Goal: Task Accomplishment & Management: Complete application form

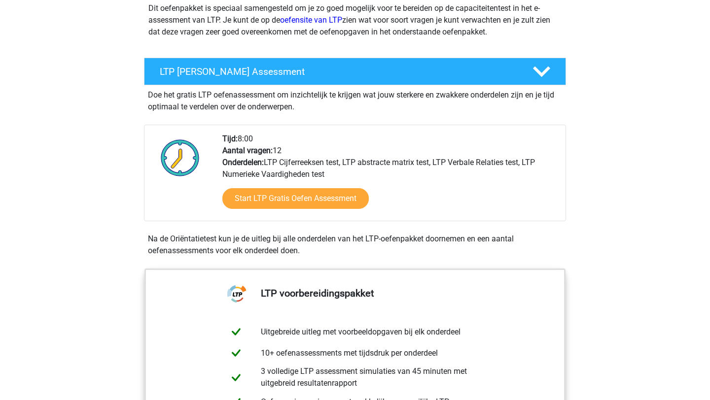
scroll to position [137, 0]
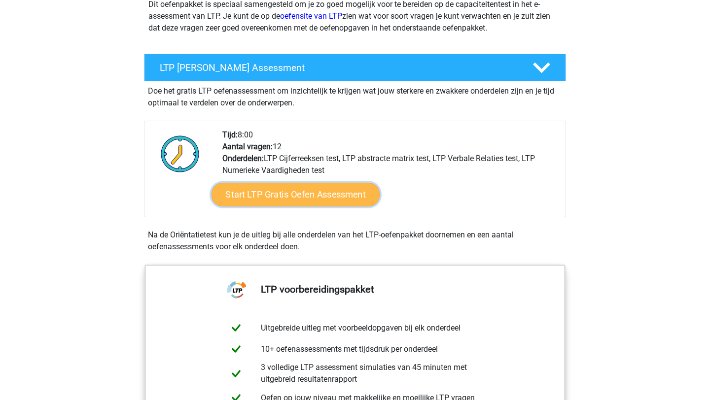
click at [293, 192] on link "Start LTP Gratis Oefen Assessment" at bounding box center [295, 195] width 169 height 24
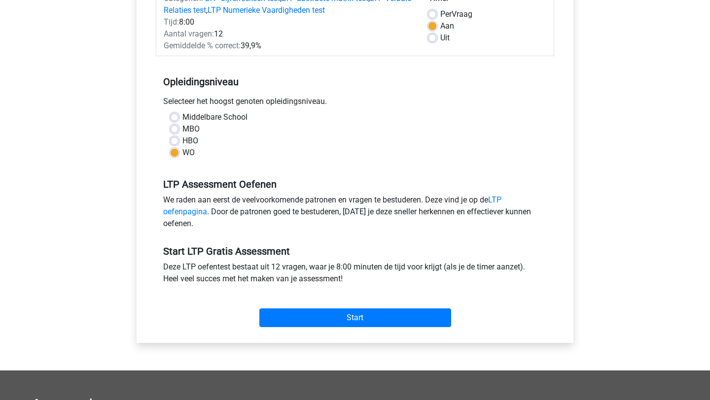
scroll to position [159, 0]
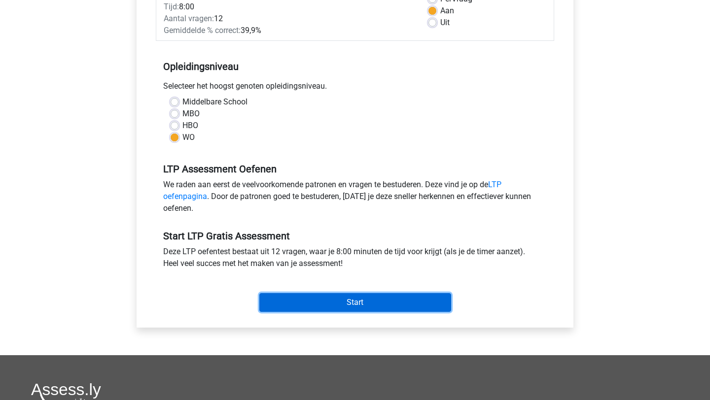
click at [321, 298] on input "Start" at bounding box center [355, 302] width 192 height 19
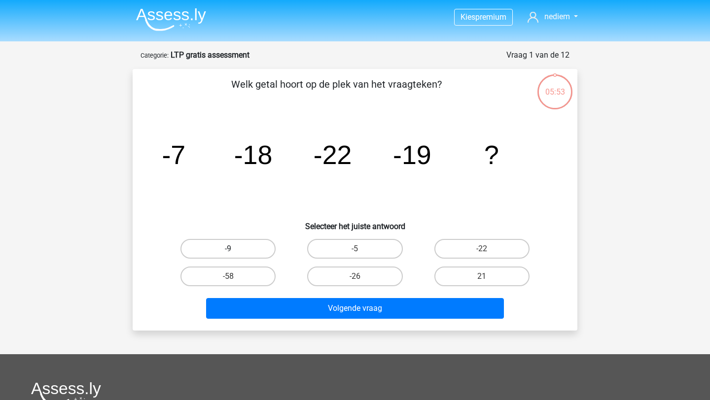
click at [256, 247] on label "-9" at bounding box center [227, 249] width 95 height 20
click at [235, 249] on input "-9" at bounding box center [231, 252] width 6 height 6
radio input "true"
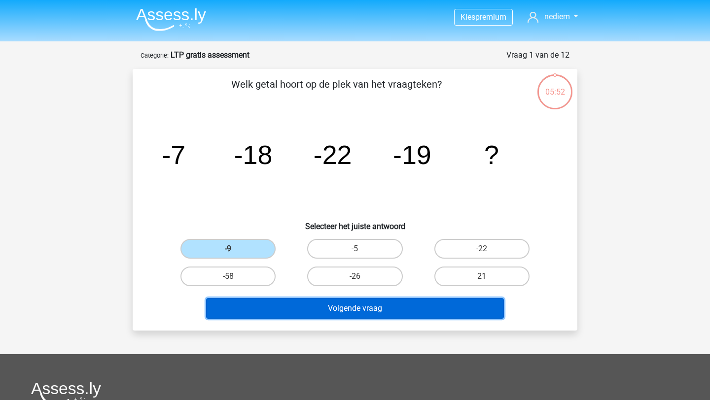
click at [337, 314] on button "Volgende vraag" at bounding box center [355, 308] width 298 height 21
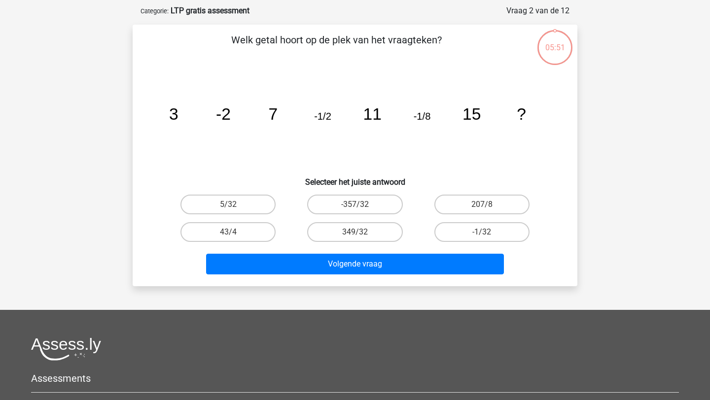
scroll to position [49, 0]
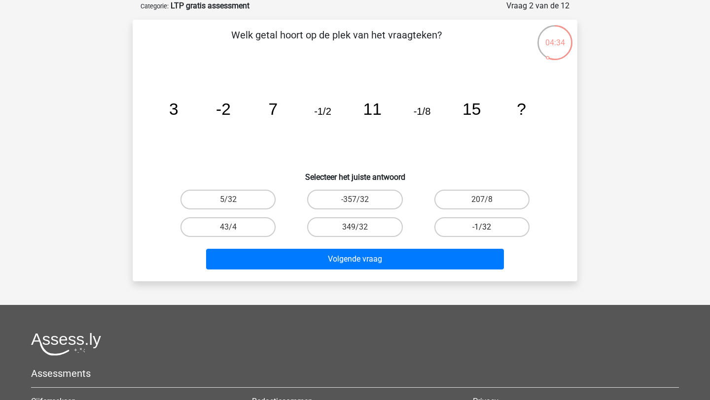
click at [450, 223] on label "-1/32" at bounding box center [481, 227] width 95 height 20
click at [482, 227] on input "-1/32" at bounding box center [485, 230] width 6 height 6
radio input "true"
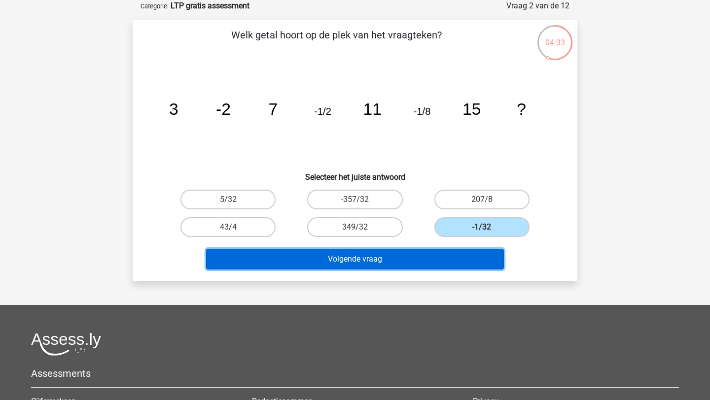
click at [412, 249] on button "Volgende vraag" at bounding box center [355, 259] width 298 height 21
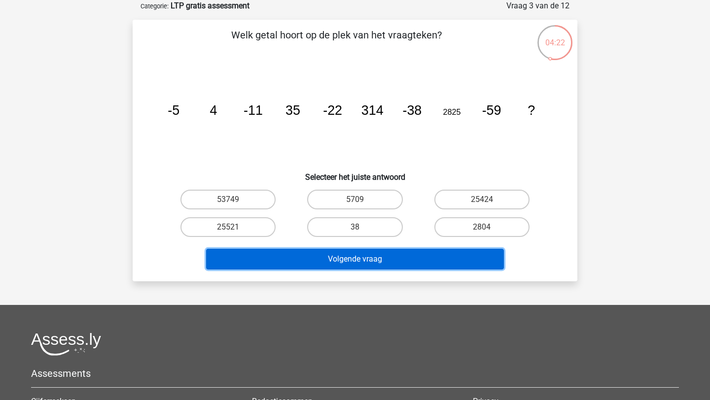
click at [405, 259] on button "Volgende vraag" at bounding box center [355, 259] width 298 height 21
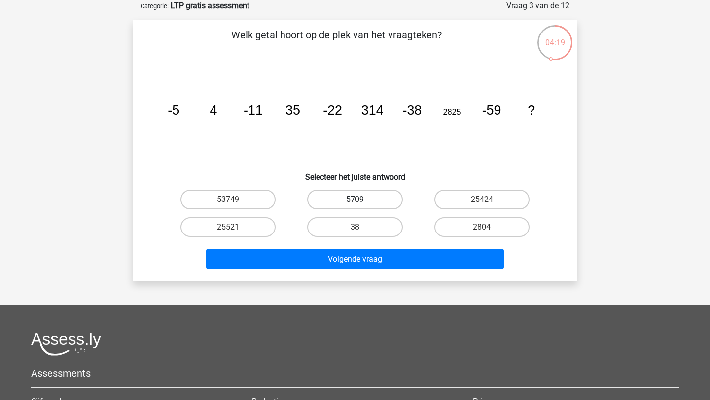
click at [330, 204] on label "5709" at bounding box center [354, 200] width 95 height 20
click at [355, 204] on input "5709" at bounding box center [358, 203] width 6 height 6
radio input "true"
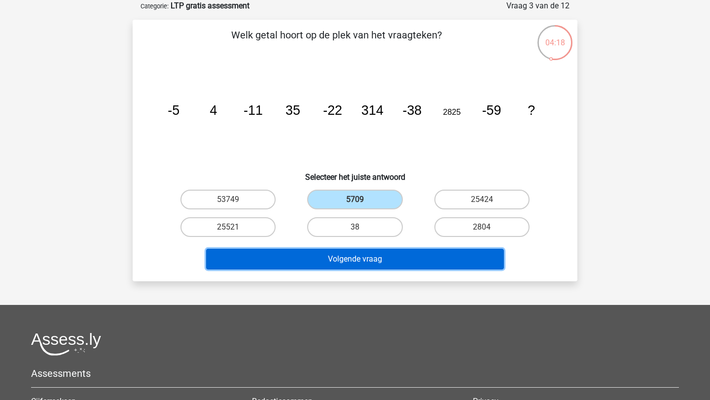
click at [356, 252] on button "Volgende vraag" at bounding box center [355, 259] width 298 height 21
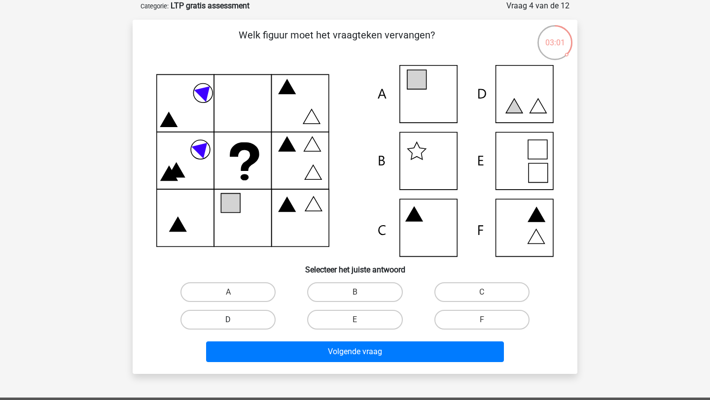
click at [257, 316] on label "D" at bounding box center [227, 320] width 95 height 20
click at [235, 320] on input "D" at bounding box center [231, 323] width 6 height 6
radio input "true"
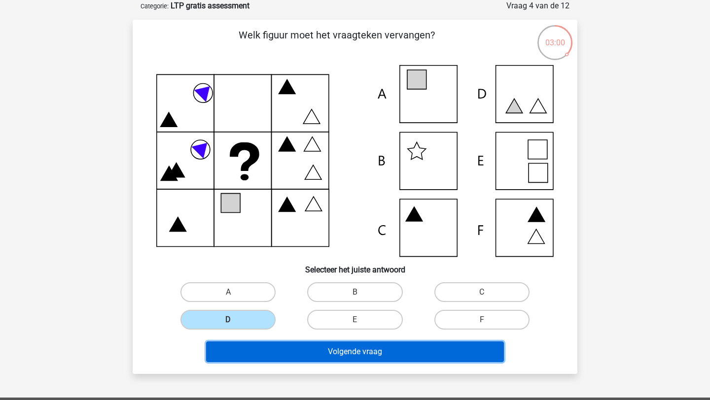
click at [273, 347] on button "Volgende vraag" at bounding box center [355, 352] width 298 height 21
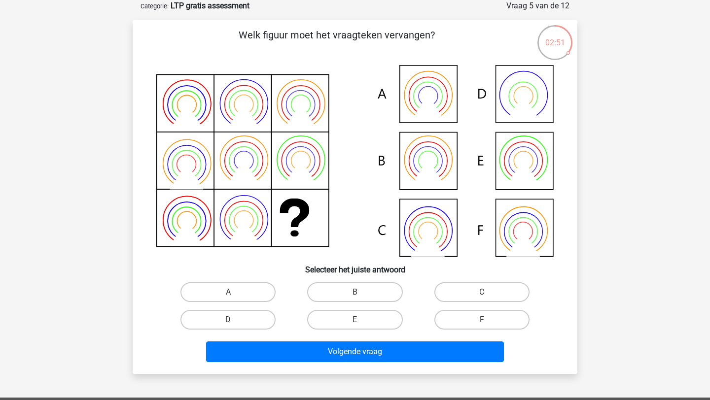
click at [356, 326] on input "E" at bounding box center [358, 323] width 6 height 6
radio input "true"
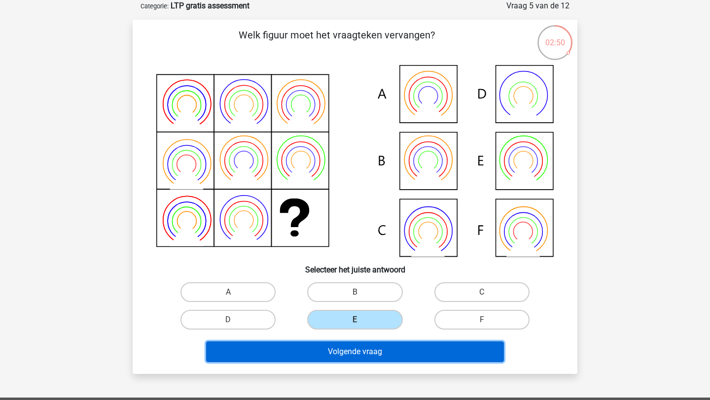
click at [356, 346] on button "Volgende vraag" at bounding box center [355, 352] width 298 height 21
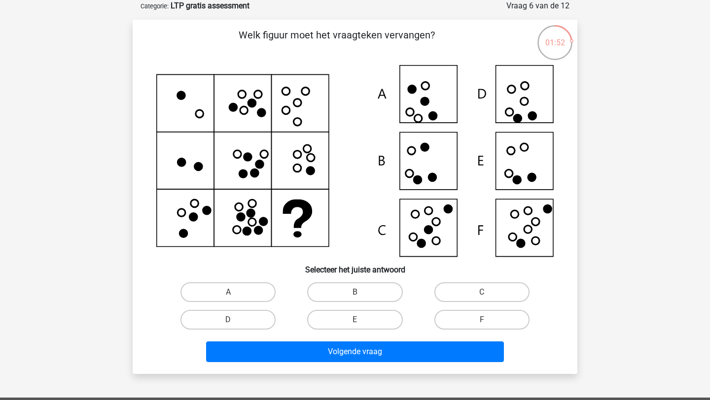
click at [512, 159] on icon at bounding box center [354, 161] width 397 height 192
click at [349, 321] on label "E" at bounding box center [354, 320] width 95 height 20
click at [355, 321] on input "E" at bounding box center [358, 323] width 6 height 6
radio input "true"
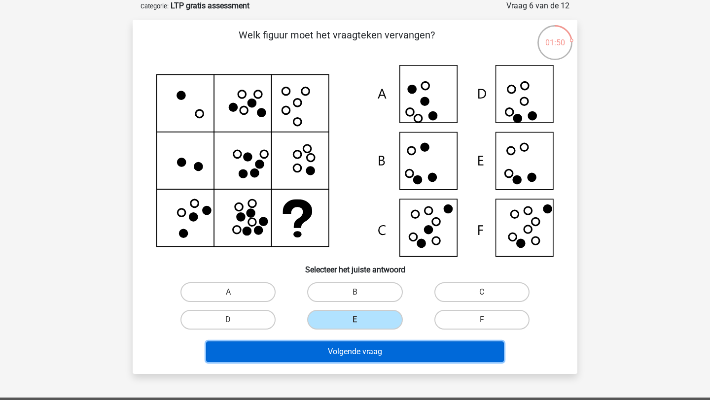
click at [349, 354] on button "Volgende vraag" at bounding box center [355, 352] width 298 height 21
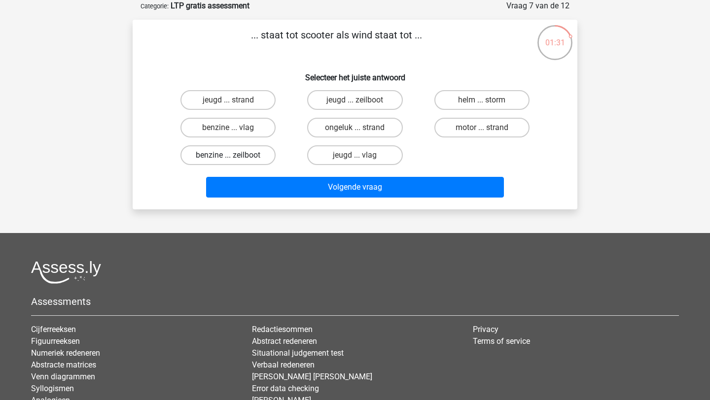
click at [261, 153] on label "benzine ... zeilboot" at bounding box center [227, 155] width 95 height 20
click at [235, 155] on input "benzine ... zeilboot" at bounding box center [231, 158] width 6 height 6
radio input "true"
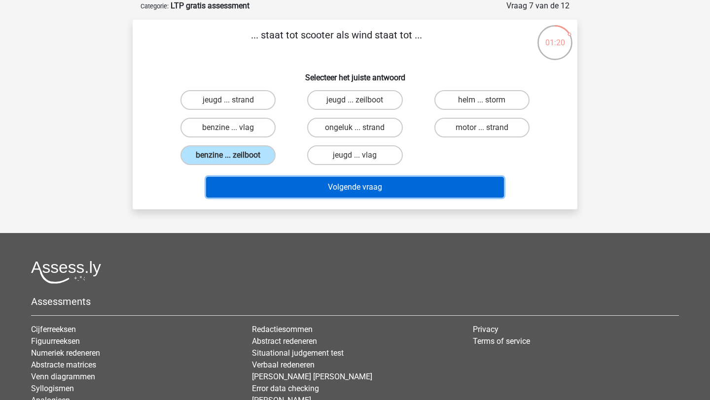
click at [302, 183] on button "Volgende vraag" at bounding box center [355, 187] width 298 height 21
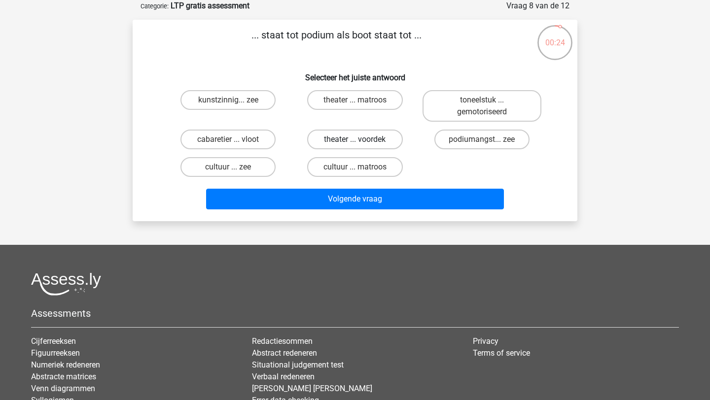
click at [347, 140] on label "theater ... voordek" at bounding box center [354, 140] width 95 height 20
click at [355, 140] on input "theater ... voordek" at bounding box center [358, 142] width 6 height 6
radio input "true"
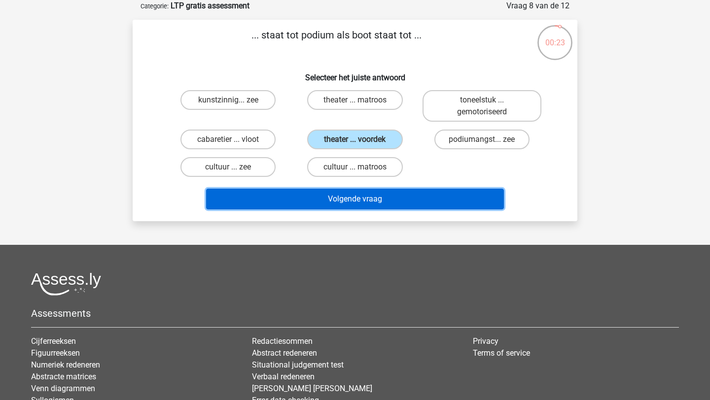
click at [330, 191] on button "Volgende vraag" at bounding box center [355, 199] width 298 height 21
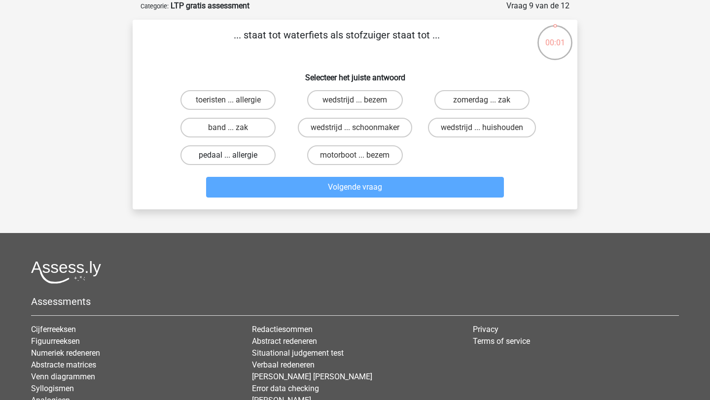
click at [264, 157] on label "pedaal ... allergie" at bounding box center [227, 155] width 95 height 20
click at [235, 157] on input "pedaal ... allergie" at bounding box center [231, 158] width 6 height 6
radio input "true"
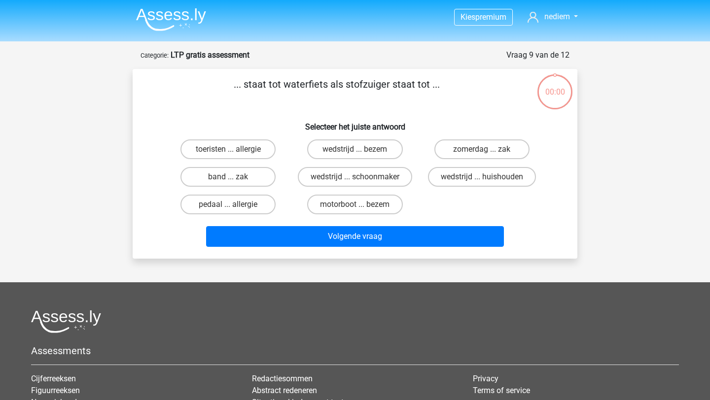
scroll to position [49, 0]
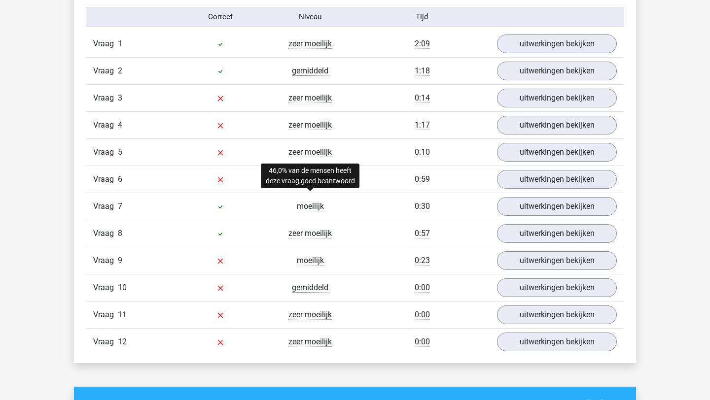
scroll to position [1092, 0]
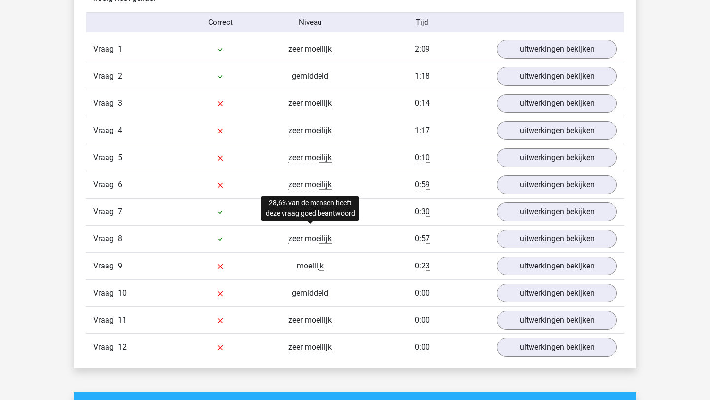
click at [300, 237] on span "zeer moeilijk" at bounding box center [309, 239] width 43 height 10
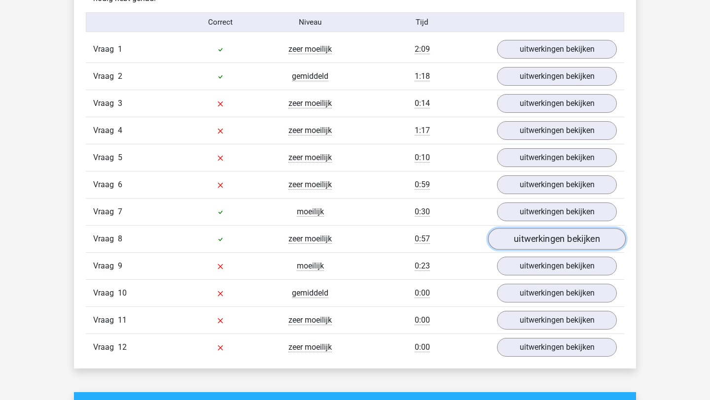
click at [528, 241] on link "uitwerkingen bekijken" at bounding box center [557, 240] width 138 height 22
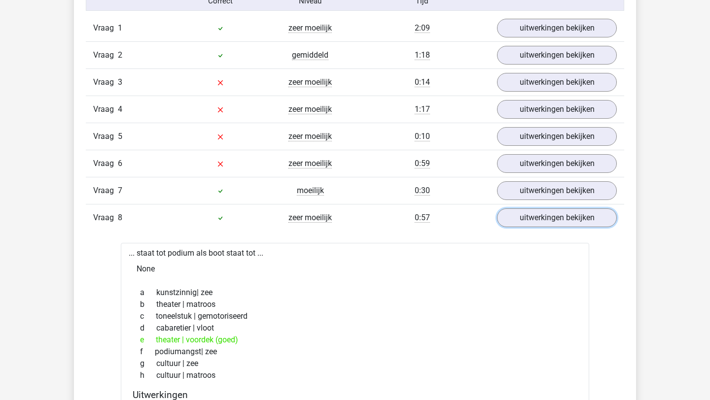
scroll to position [1112, 0]
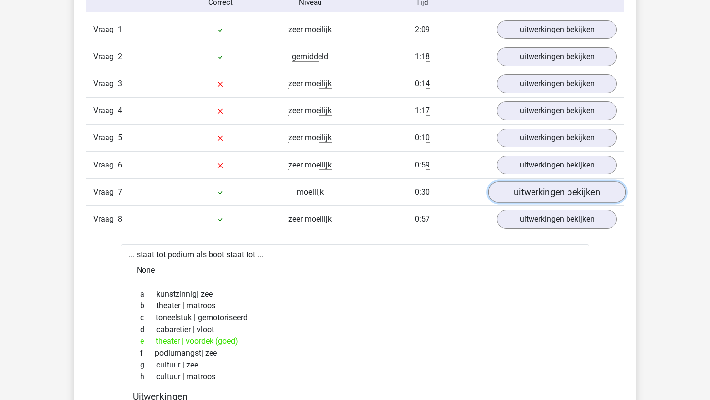
click at [561, 197] on link "uitwerkingen bekijken" at bounding box center [557, 193] width 138 height 22
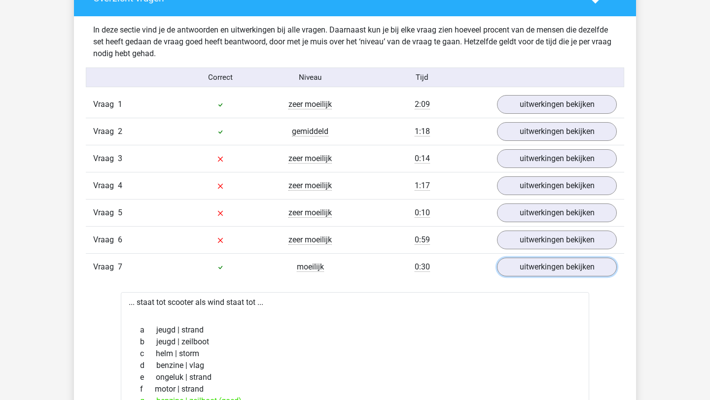
scroll to position [1036, 0]
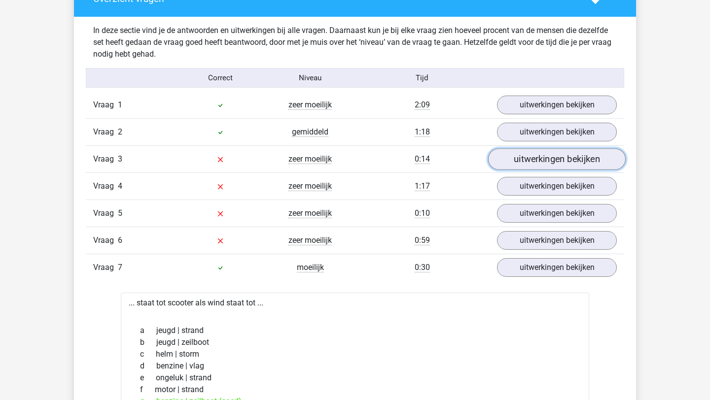
click at [546, 158] on link "uitwerkingen bekijken" at bounding box center [557, 160] width 138 height 22
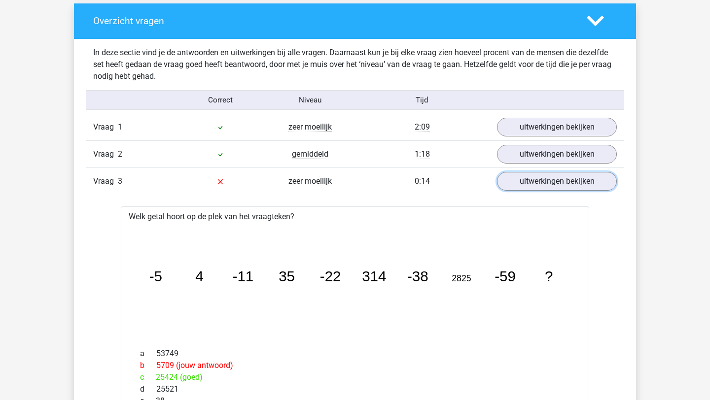
scroll to position [1005, 0]
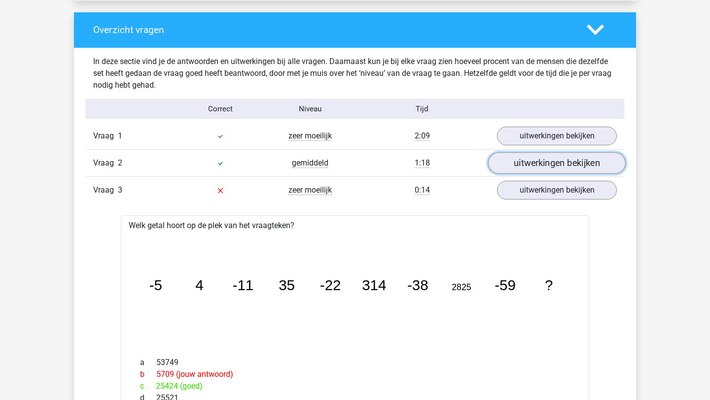
click at [555, 162] on link "uitwerkingen bekijken" at bounding box center [557, 164] width 138 height 22
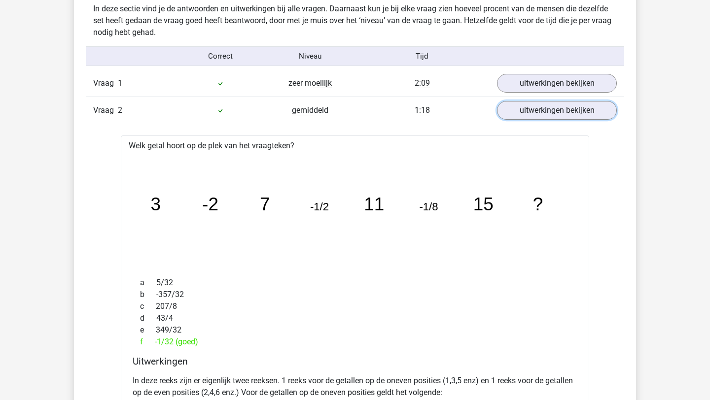
scroll to position [1049, 0]
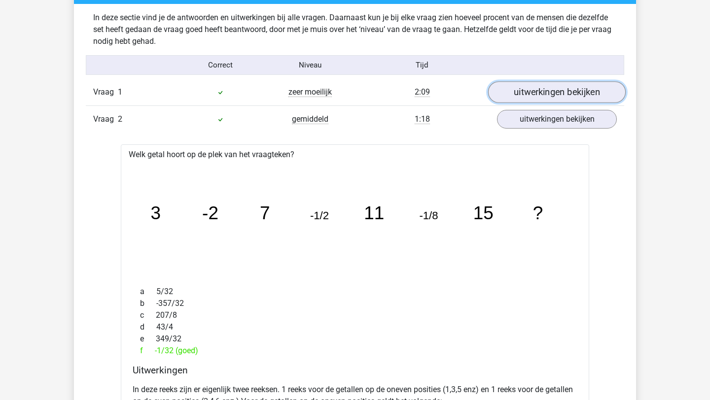
click at [540, 92] on link "uitwerkingen bekijken" at bounding box center [557, 93] width 138 height 22
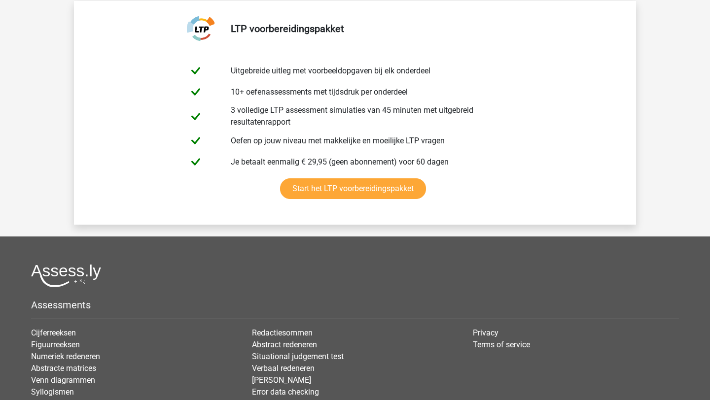
scroll to position [4469, 0]
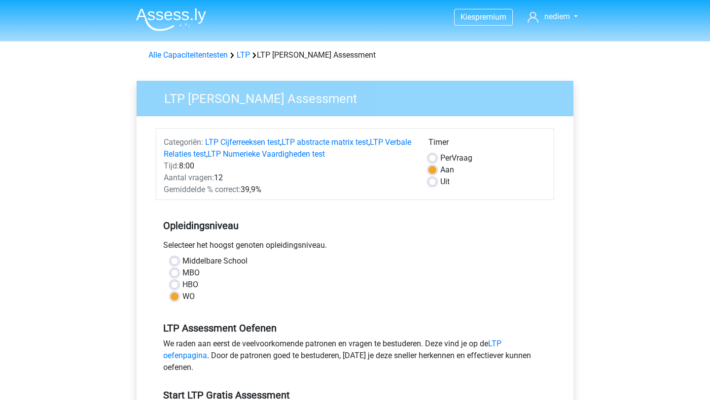
click at [440, 180] on label "Uit" at bounding box center [444, 182] width 9 height 12
click at [432, 180] on input "Uit" at bounding box center [432, 181] width 8 height 10
radio input "true"
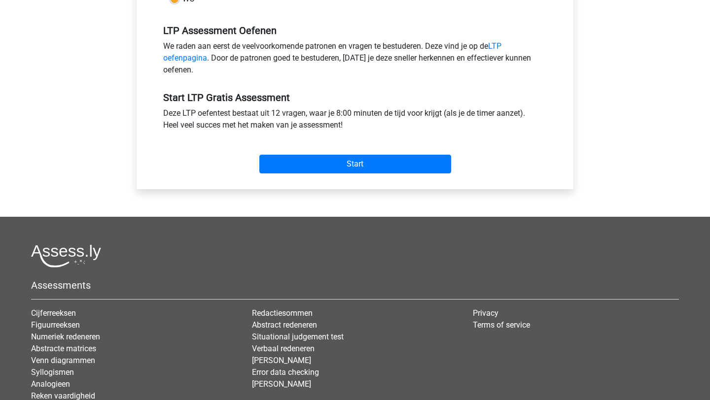
scroll to position [320, 0]
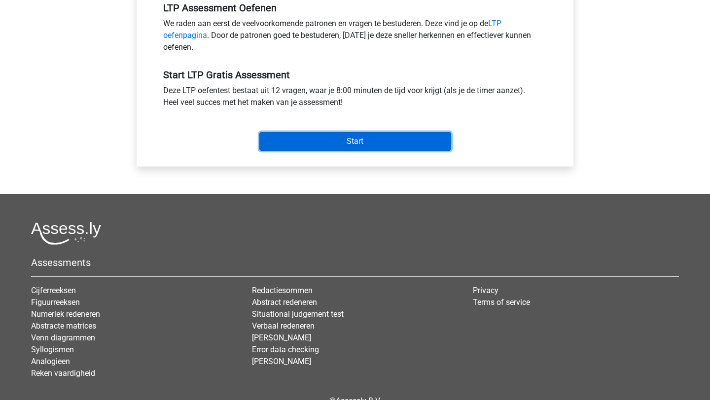
click at [396, 144] on input "Start" at bounding box center [355, 141] width 192 height 19
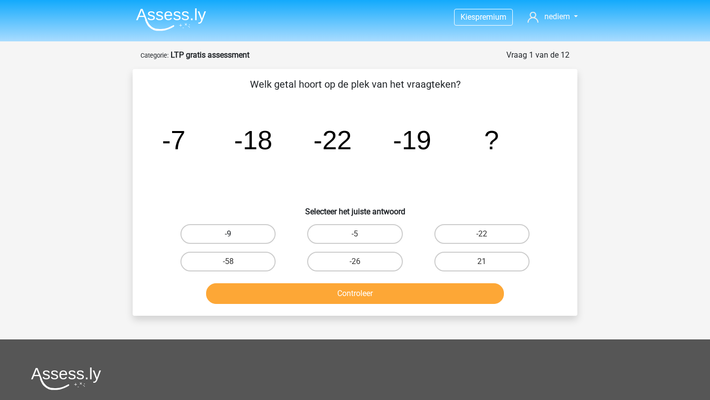
click at [260, 237] on label "-9" at bounding box center [227, 234] width 95 height 20
click at [235, 237] on input "-9" at bounding box center [231, 237] width 6 height 6
radio input "true"
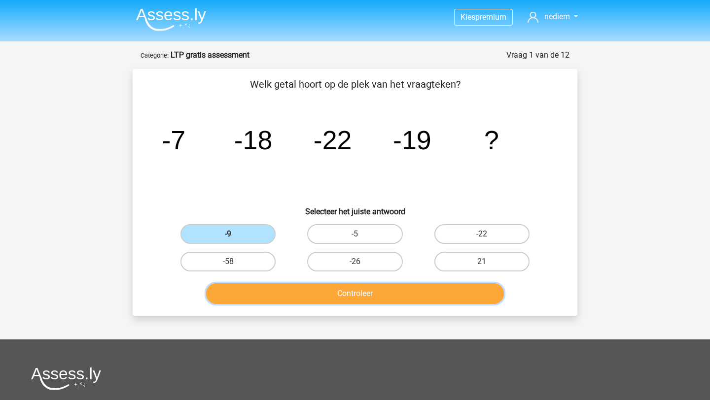
click at [318, 293] on button "Controleer" at bounding box center [355, 293] width 298 height 21
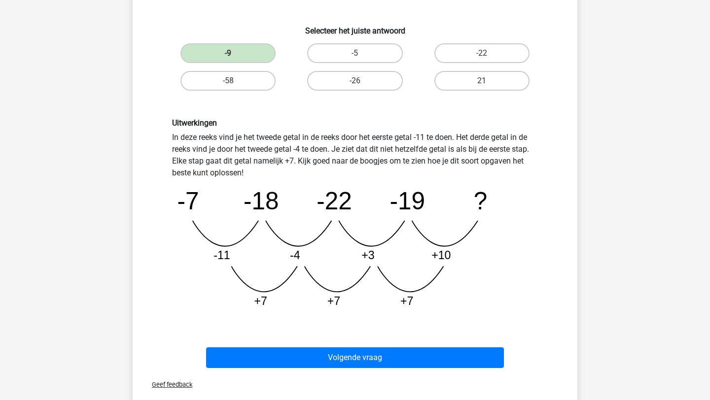
scroll to position [181, 0]
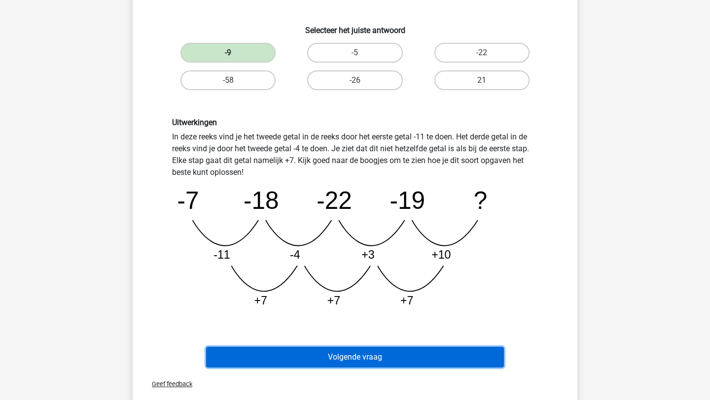
click at [314, 348] on button "Volgende vraag" at bounding box center [355, 357] width 298 height 21
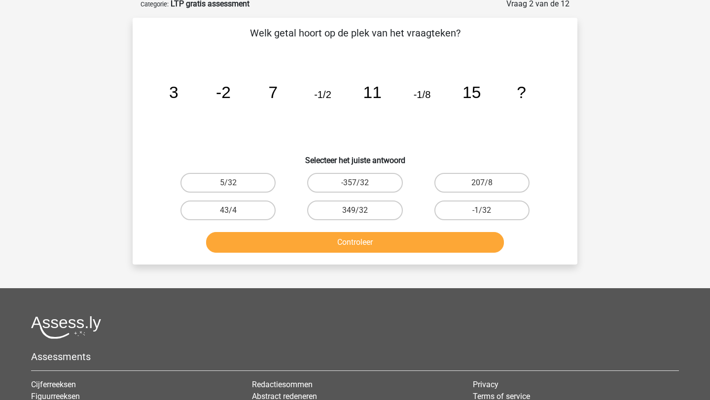
scroll to position [49, 0]
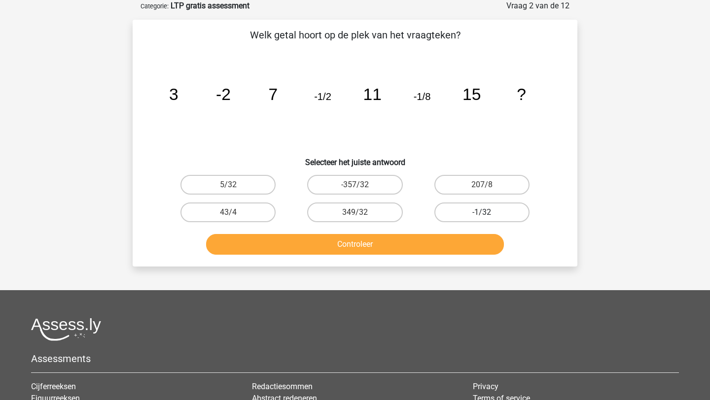
click at [469, 207] on label "-1/32" at bounding box center [481, 213] width 95 height 20
click at [482, 212] on input "-1/32" at bounding box center [485, 215] width 6 height 6
radio input "true"
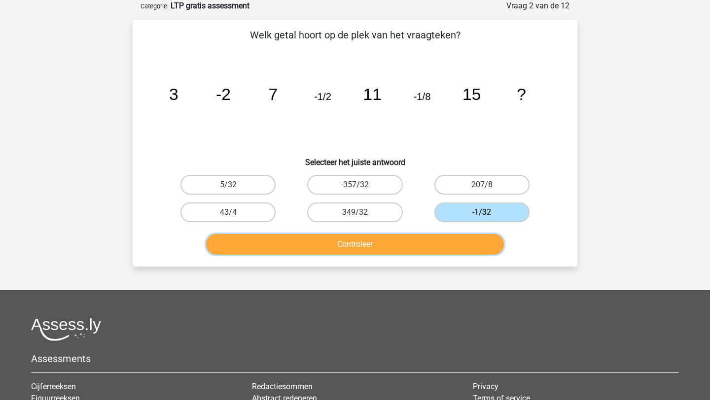
click at [439, 248] on button "Controleer" at bounding box center [355, 244] width 298 height 21
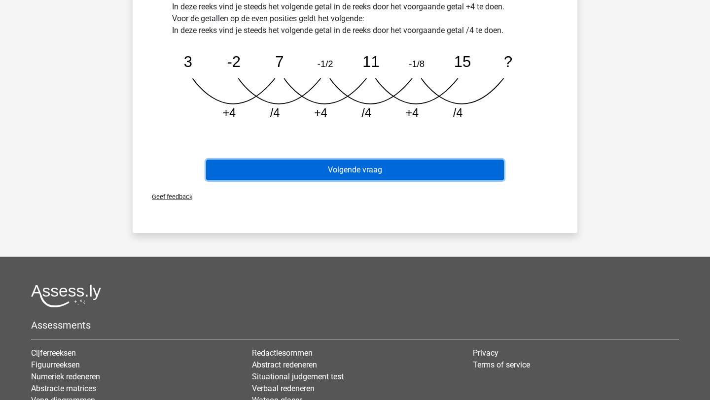
click at [422, 176] on button "Volgende vraag" at bounding box center [355, 170] width 298 height 21
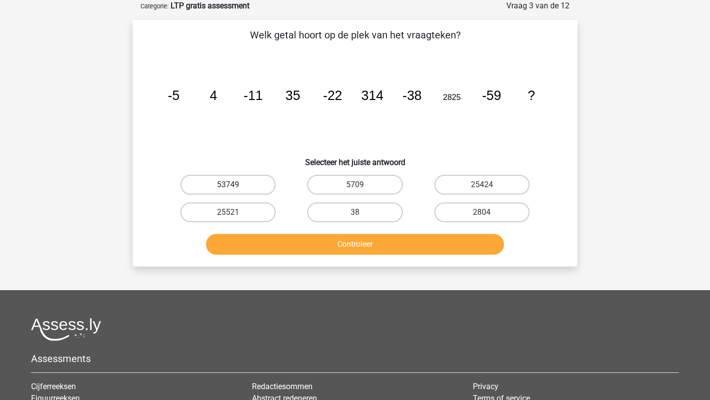
click at [256, 184] on label "53749" at bounding box center [227, 185] width 95 height 20
click at [235, 185] on input "53749" at bounding box center [231, 188] width 6 height 6
radio input "true"
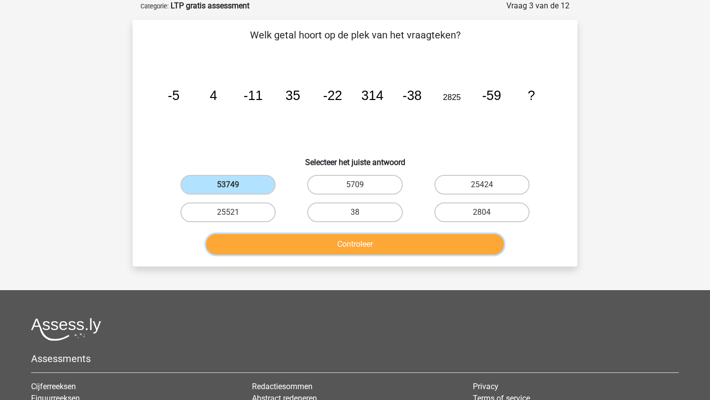
click at [290, 244] on button "Controleer" at bounding box center [355, 244] width 298 height 21
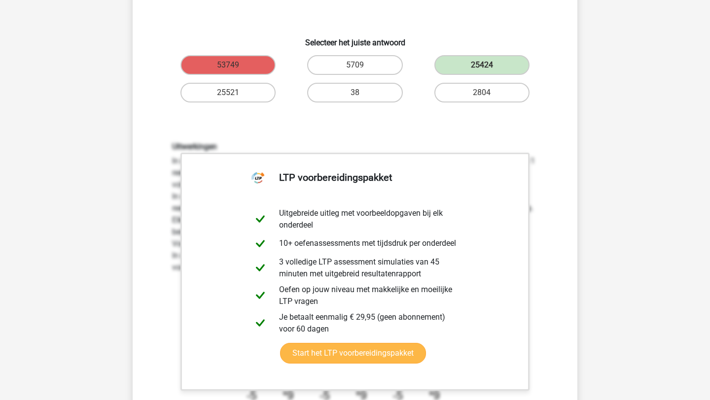
scroll to position [161, 0]
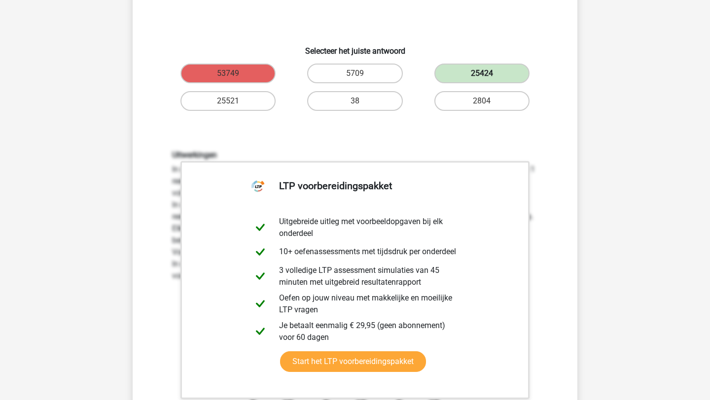
click at [463, 68] on label "25424" at bounding box center [481, 74] width 95 height 20
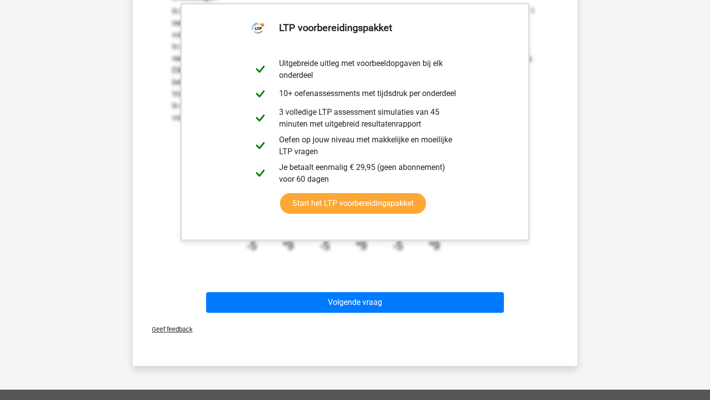
scroll to position [417, 0]
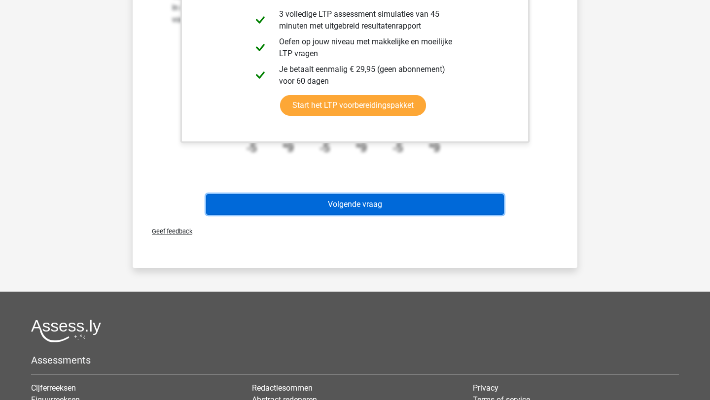
click at [425, 211] on button "Volgende vraag" at bounding box center [355, 204] width 298 height 21
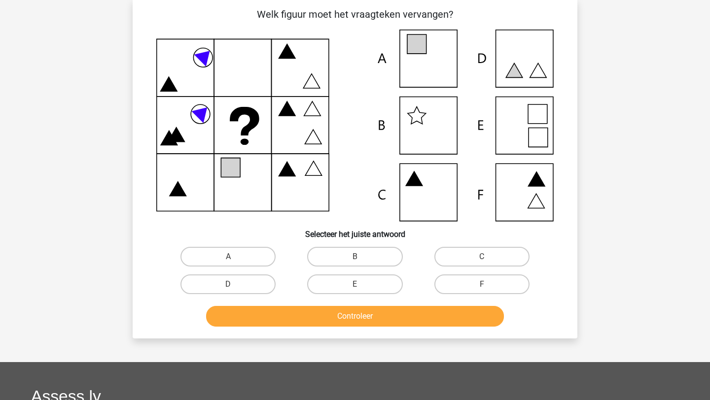
scroll to position [49, 0]
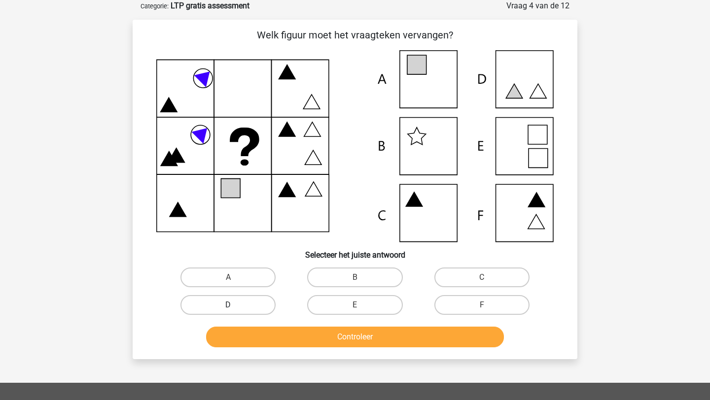
click at [253, 303] on label "D" at bounding box center [227, 305] width 95 height 20
click at [235, 305] on input "D" at bounding box center [231, 308] width 6 height 6
radio input "true"
click at [286, 340] on button "Controleer" at bounding box center [355, 337] width 298 height 21
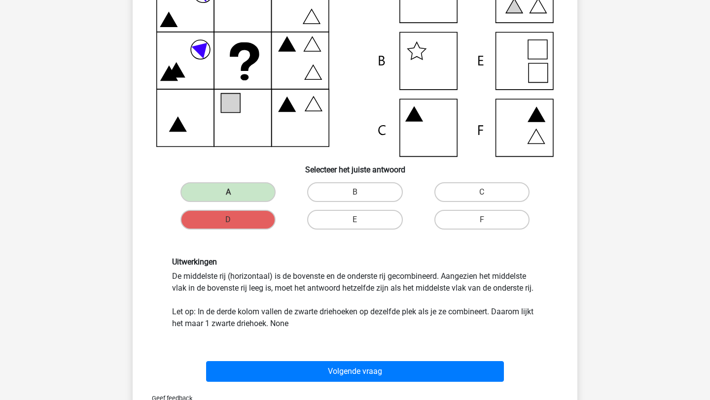
scroll to position [137, 0]
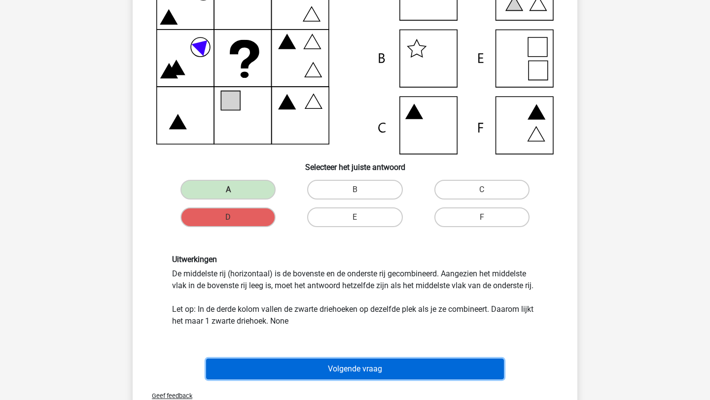
click at [316, 371] on button "Volgende vraag" at bounding box center [355, 369] width 298 height 21
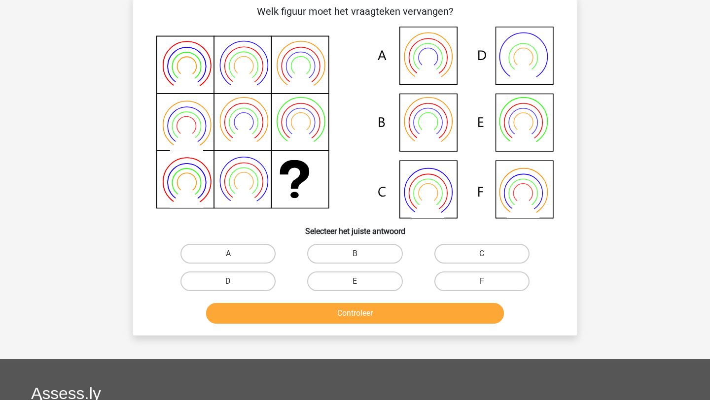
scroll to position [49, 0]
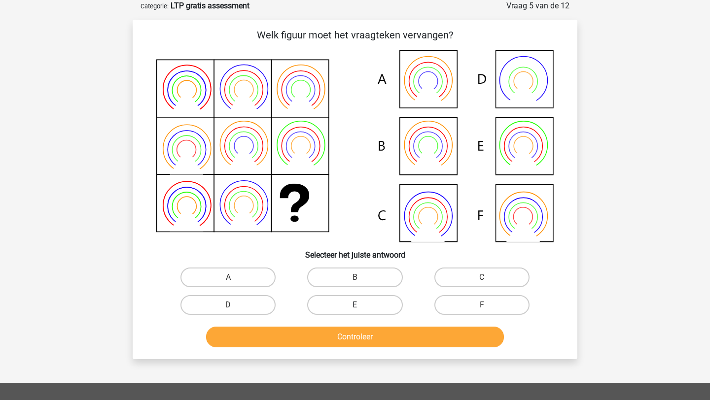
click at [332, 305] on label "E" at bounding box center [354, 305] width 95 height 20
click at [355, 305] on input "E" at bounding box center [358, 308] width 6 height 6
radio input "true"
click at [319, 337] on button "Controleer" at bounding box center [355, 337] width 298 height 21
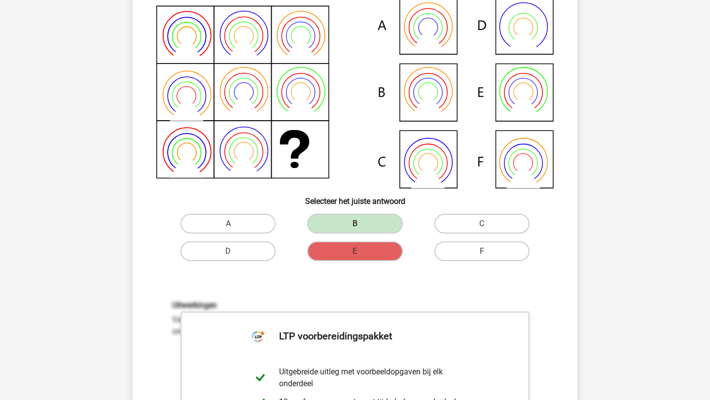
scroll to position [103, 0]
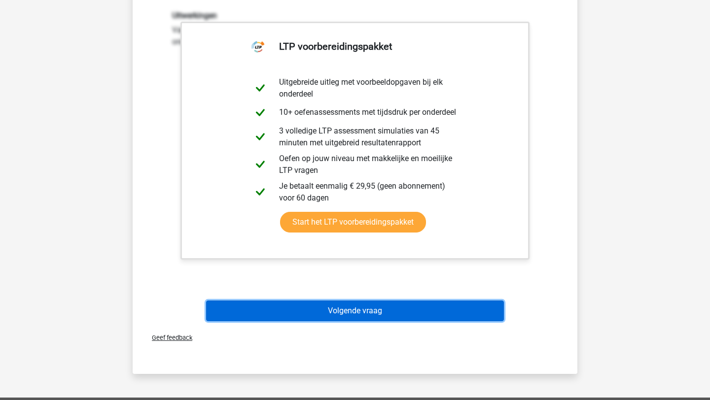
click at [331, 312] on button "Volgende vraag" at bounding box center [355, 311] width 298 height 21
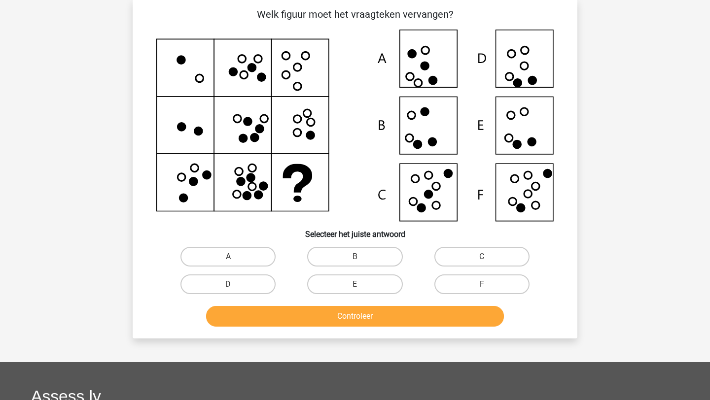
scroll to position [49, 0]
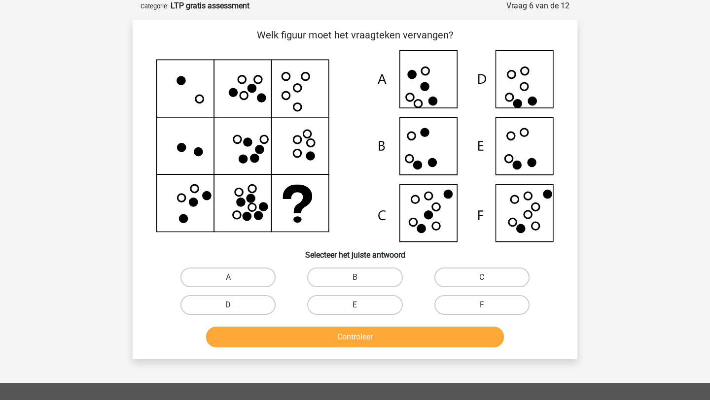
click at [322, 303] on label "E" at bounding box center [354, 305] width 95 height 20
click at [355, 305] on input "E" at bounding box center [358, 308] width 6 height 6
radio input "true"
click at [323, 337] on button "Controleer" at bounding box center [355, 337] width 298 height 21
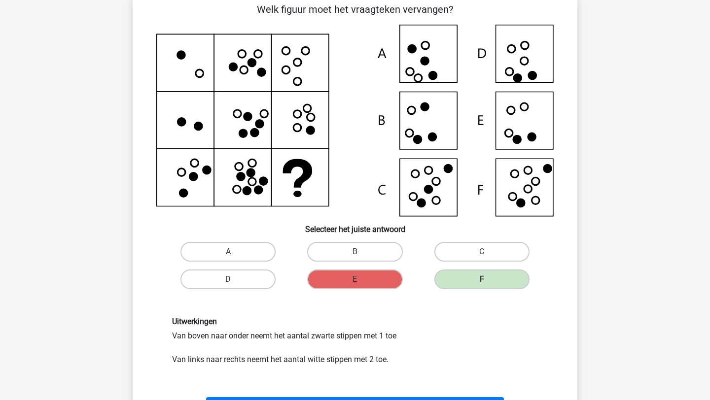
scroll to position [73, 0]
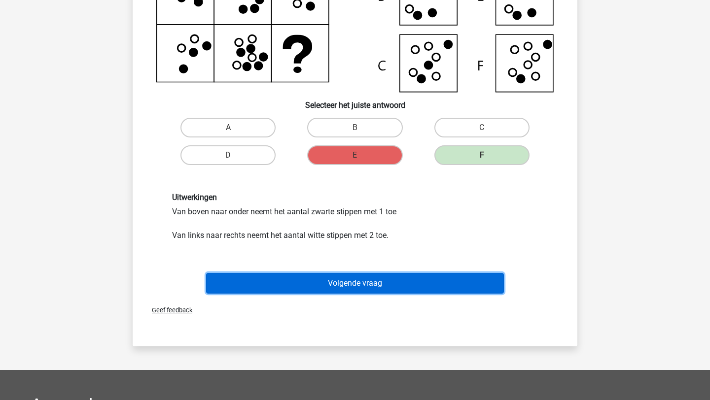
click at [345, 279] on button "Volgende vraag" at bounding box center [355, 283] width 298 height 21
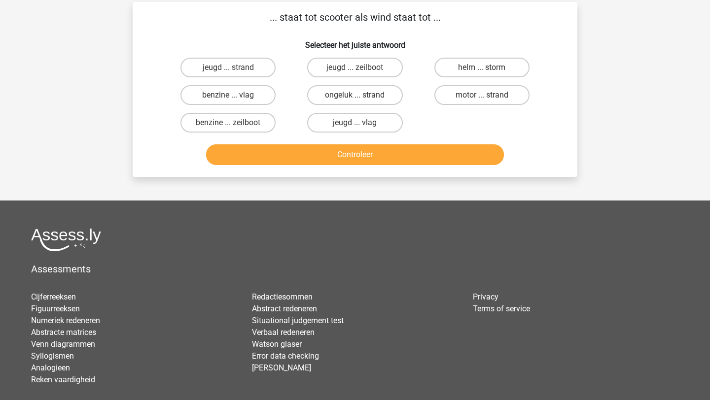
scroll to position [49, 0]
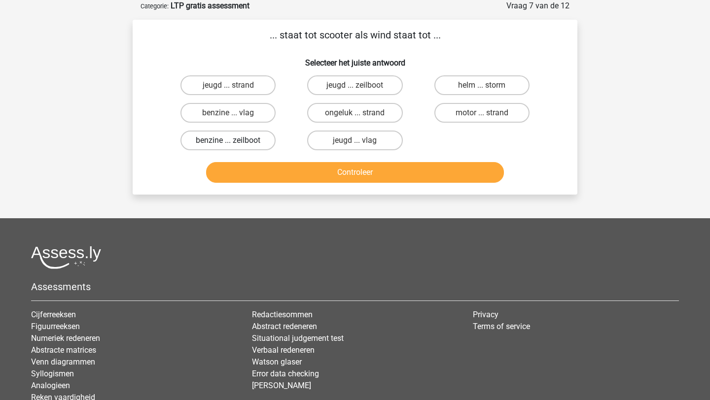
click at [247, 138] on label "benzine ... zeilboot" at bounding box center [227, 141] width 95 height 20
click at [235, 140] on input "benzine ... zeilboot" at bounding box center [231, 143] width 6 height 6
radio input "true"
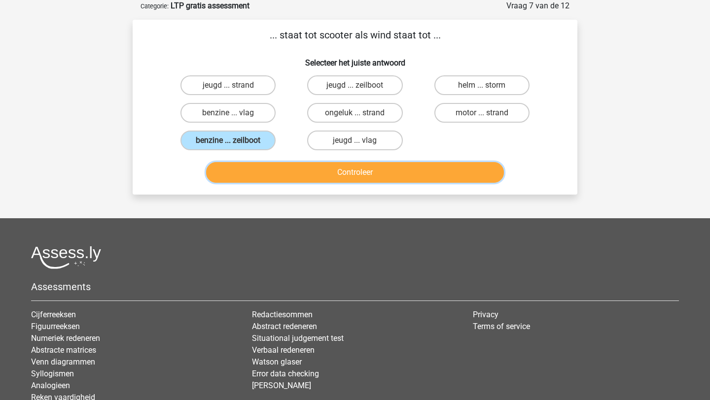
click at [267, 170] on button "Controleer" at bounding box center [355, 172] width 298 height 21
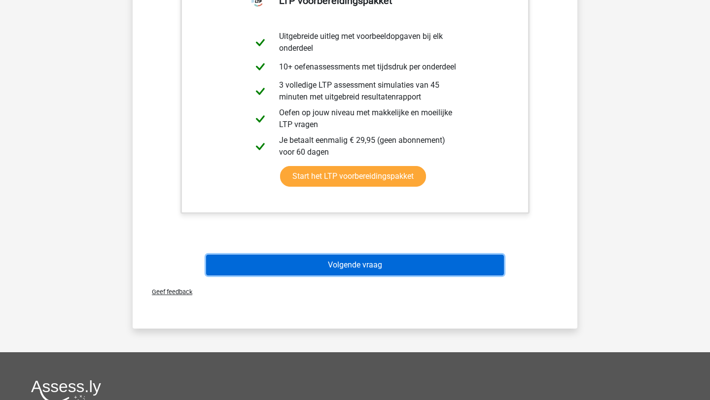
click at [325, 271] on button "Volgende vraag" at bounding box center [355, 265] width 298 height 21
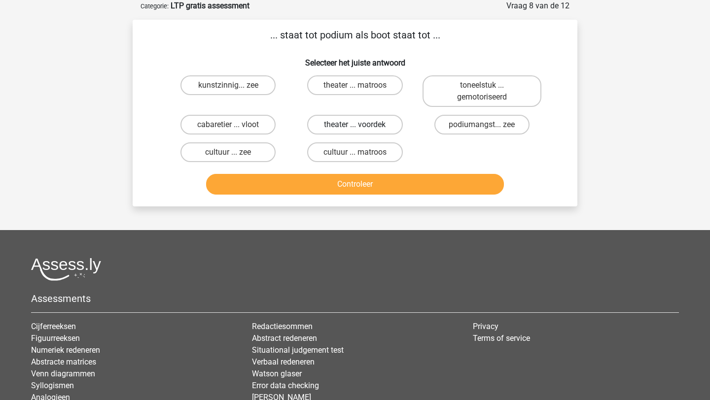
click at [347, 122] on label "theater ... voordek" at bounding box center [354, 125] width 95 height 20
click at [355, 125] on input "theater ... voordek" at bounding box center [358, 128] width 6 height 6
radio input "true"
click at [345, 173] on div "Controleer" at bounding box center [354, 182] width 413 height 33
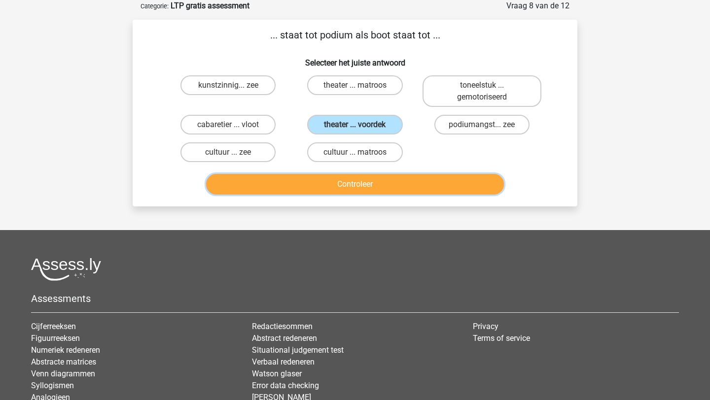
click at [344, 185] on button "Controleer" at bounding box center [355, 184] width 298 height 21
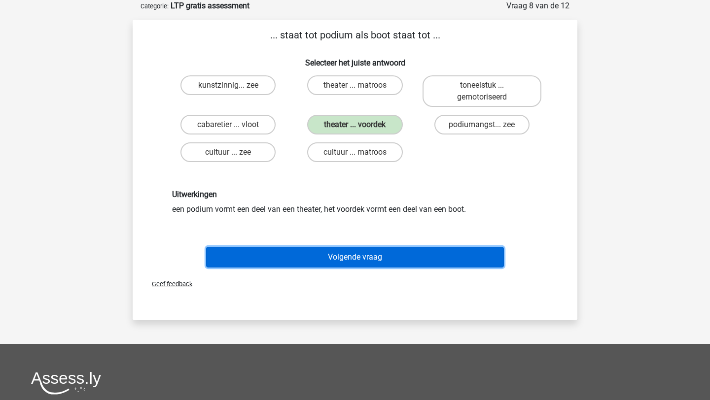
click at [348, 257] on button "Volgende vraag" at bounding box center [355, 257] width 298 height 21
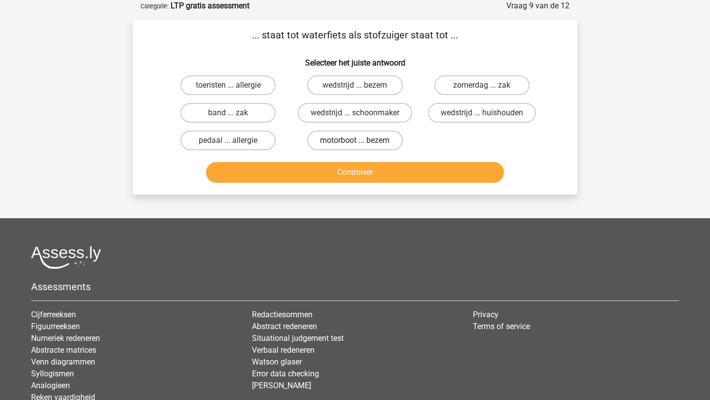
click at [367, 142] on label "motorboot ... bezem" at bounding box center [354, 141] width 95 height 20
click at [361, 142] on input "motorboot ... bezem" at bounding box center [358, 143] width 6 height 6
radio input "true"
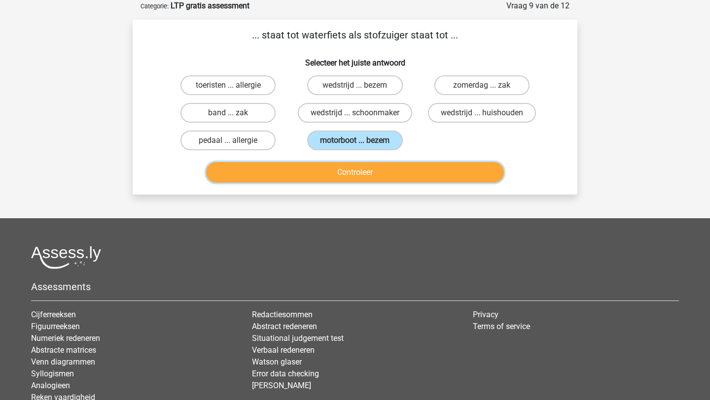
click at [362, 178] on button "Controleer" at bounding box center [355, 172] width 298 height 21
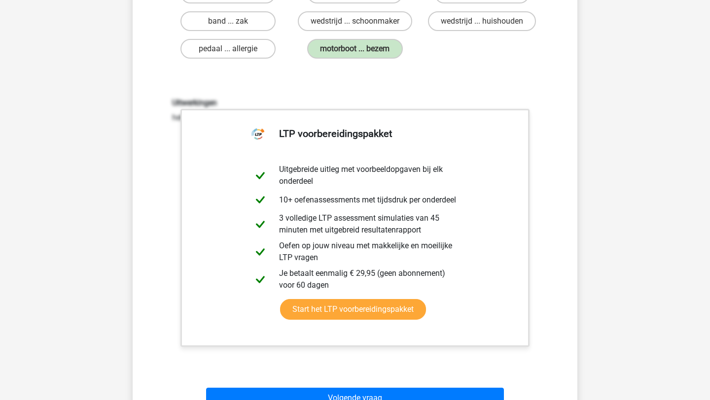
scroll to position [149, 0]
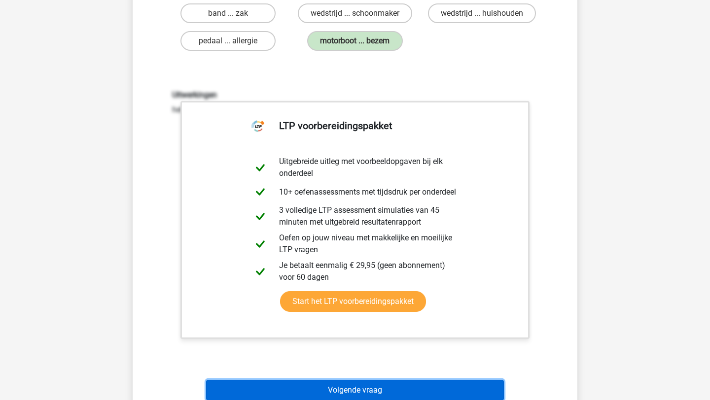
click at [372, 392] on button "Volgende vraag" at bounding box center [355, 390] width 298 height 21
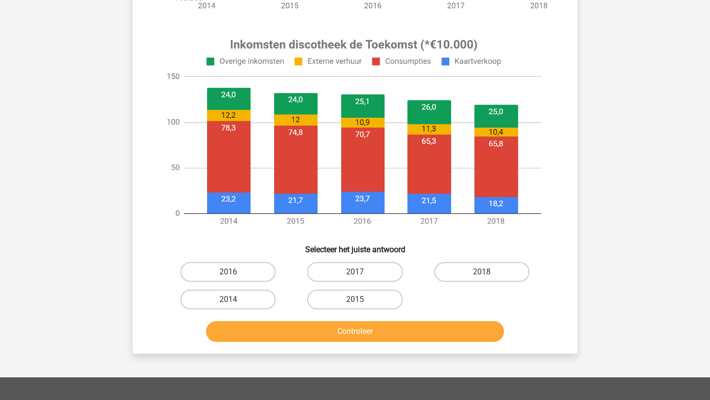
scroll to position [339, 0]
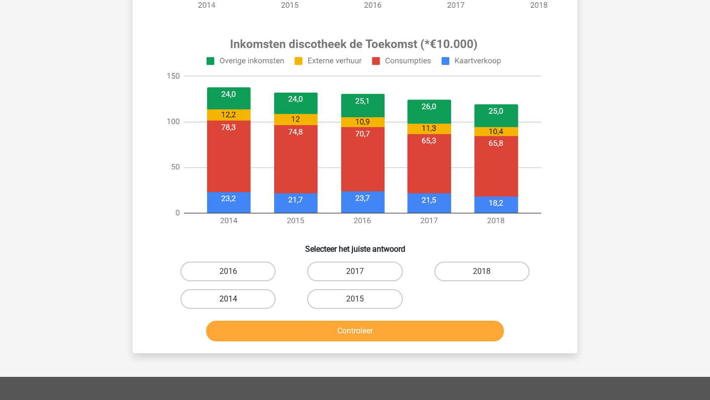
click at [252, 298] on label "2014" at bounding box center [227, 299] width 95 height 20
click at [235, 299] on input "2014" at bounding box center [231, 302] width 6 height 6
radio input "true"
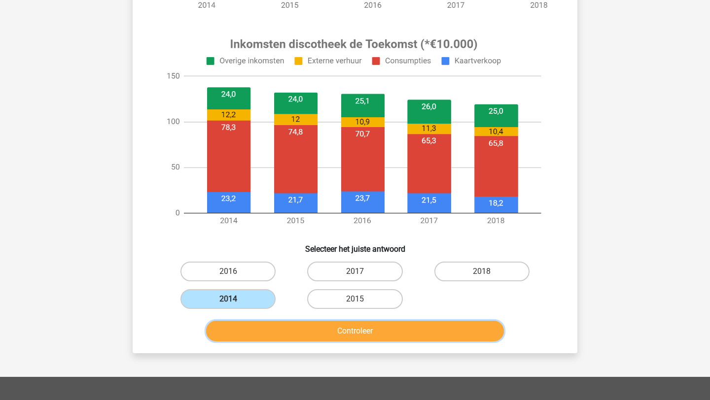
click at [283, 330] on button "Controleer" at bounding box center [355, 331] width 298 height 21
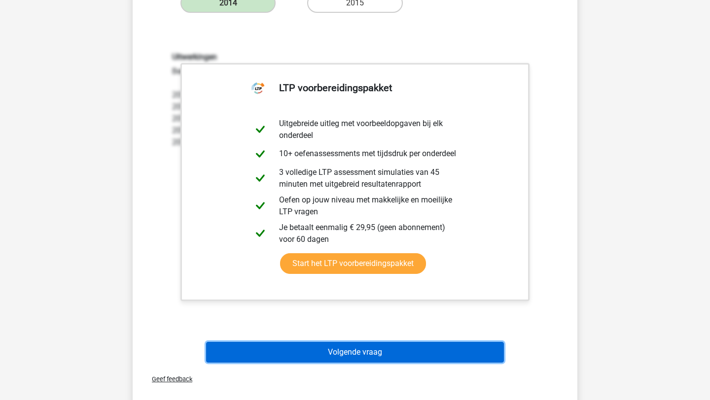
click at [306, 349] on button "Volgende vraag" at bounding box center [355, 352] width 298 height 21
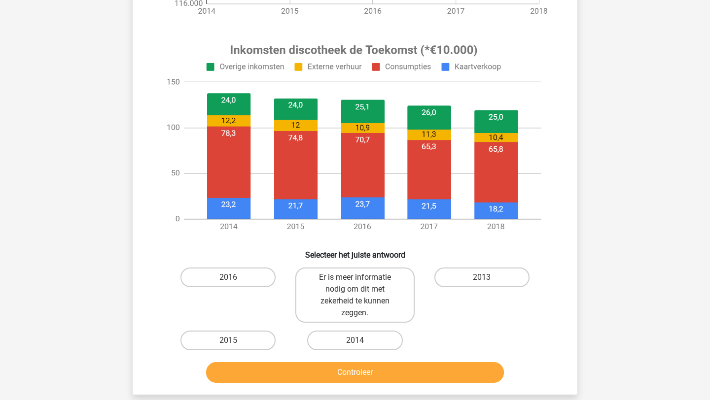
scroll to position [319, 0]
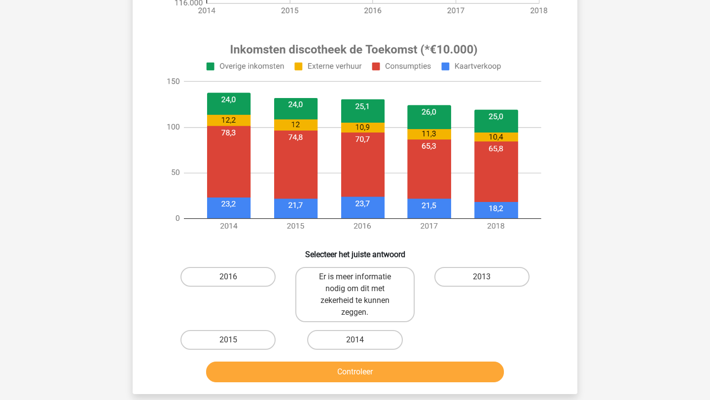
click at [462, 320] on div "2013" at bounding box center [481, 294] width 119 height 55
click at [195, 273] on label "2016" at bounding box center [227, 277] width 95 height 20
click at [228, 277] on input "2016" at bounding box center [231, 280] width 6 height 6
radio input "true"
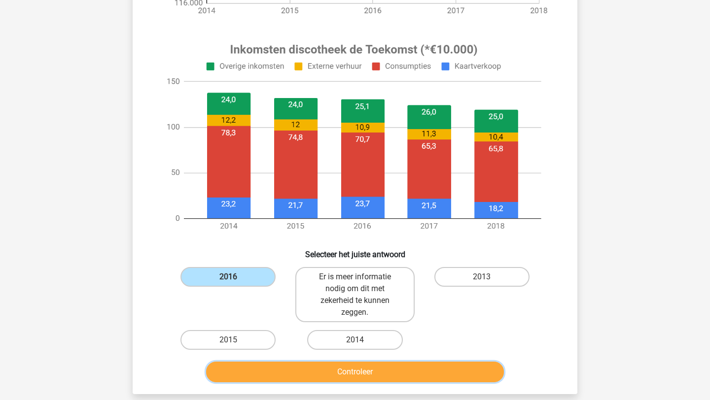
click at [346, 375] on button "Controleer" at bounding box center [355, 372] width 298 height 21
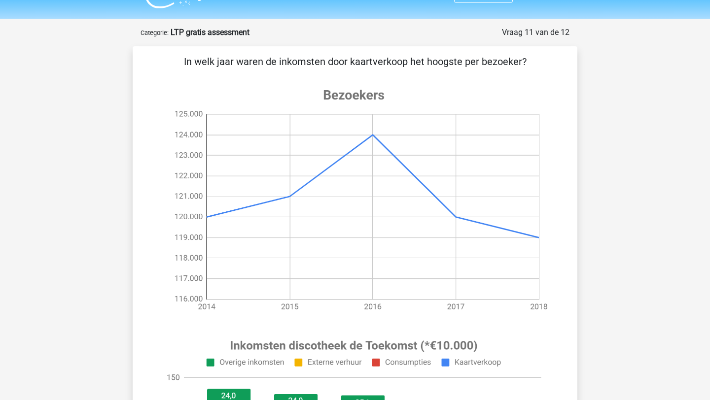
scroll to position [19, 0]
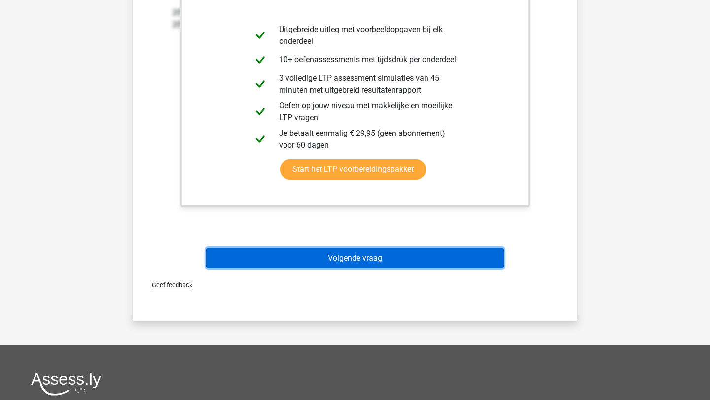
click at [366, 259] on button "Volgende vraag" at bounding box center [355, 258] width 298 height 21
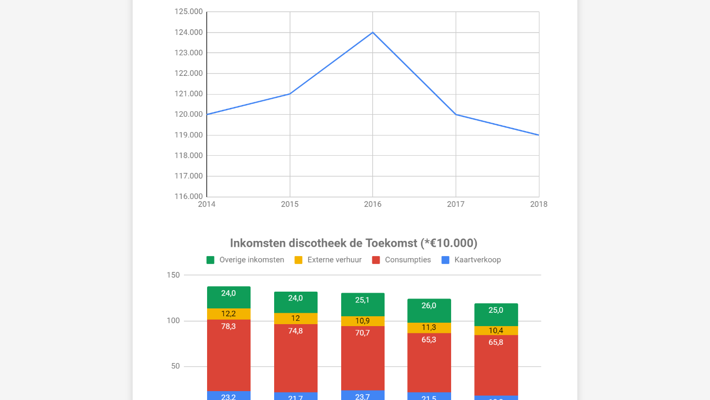
scroll to position [105, 0]
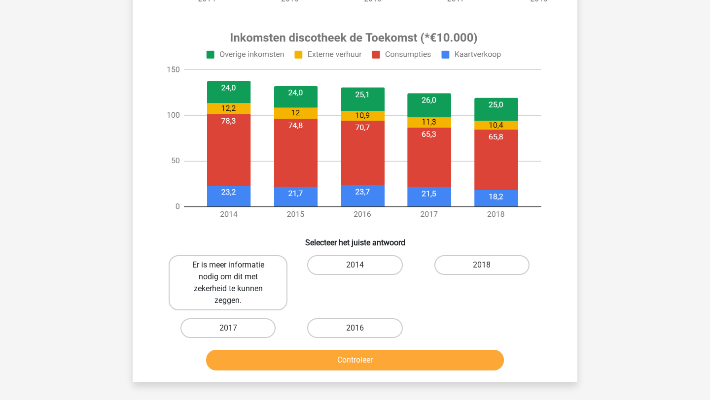
click at [234, 275] on label "Er is meer informatie nodig om dit met zekerheid te kunnen zeggen." at bounding box center [228, 282] width 119 height 55
click at [234, 272] on input "Er is meer informatie nodig om dit met zekerheid te kunnen zeggen." at bounding box center [231, 268] width 6 height 6
radio input "true"
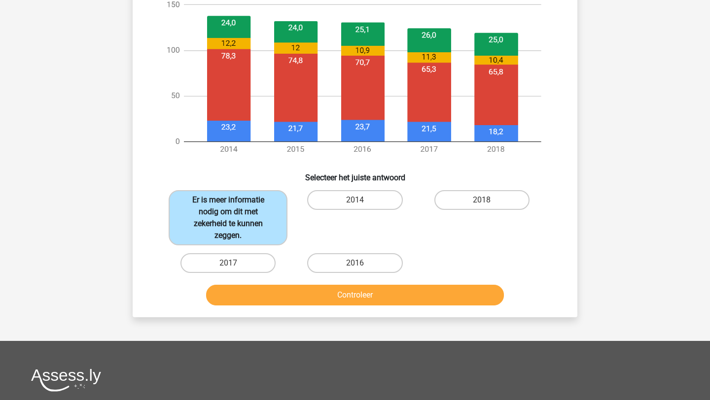
scroll to position [437, 0]
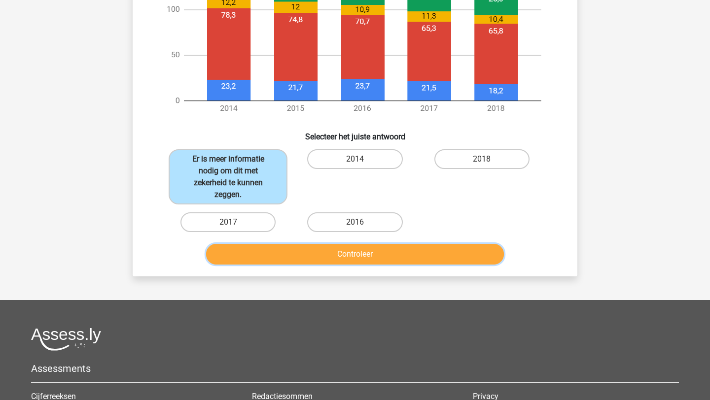
click at [309, 251] on button "Controleer" at bounding box center [355, 254] width 298 height 21
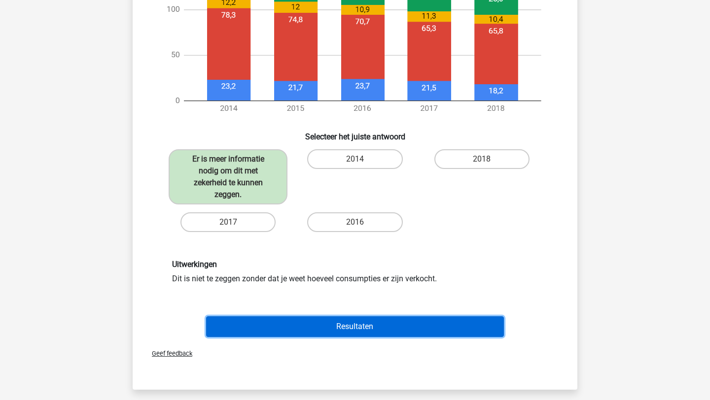
click at [317, 316] on button "Resultaten" at bounding box center [355, 326] width 298 height 21
click at [317, 325] on button "Resultaten" at bounding box center [355, 326] width 298 height 21
